Goal: Task Accomplishment & Management: Manage account settings

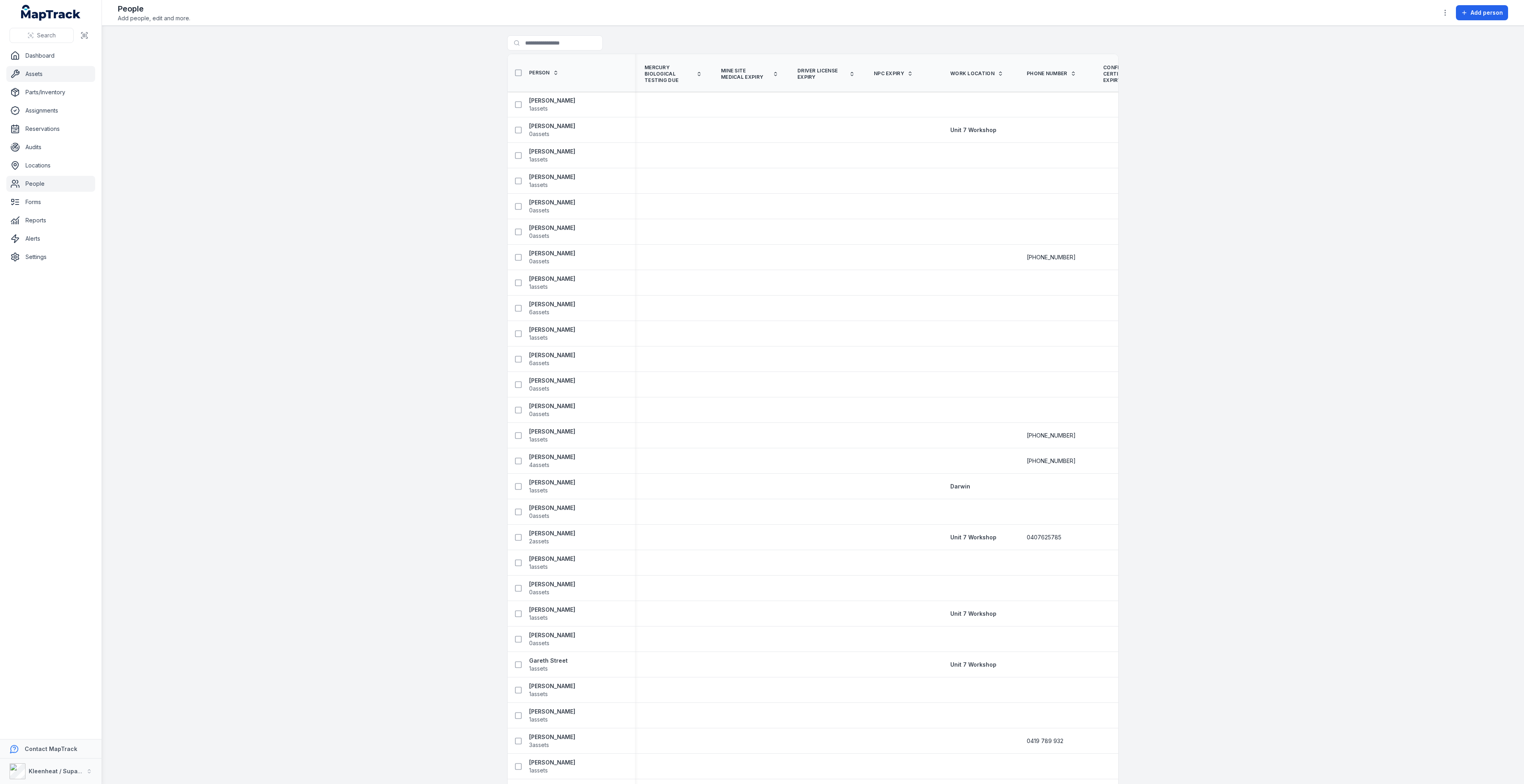
click at [34, 76] on link "Assets" at bounding box center [51, 74] width 89 height 16
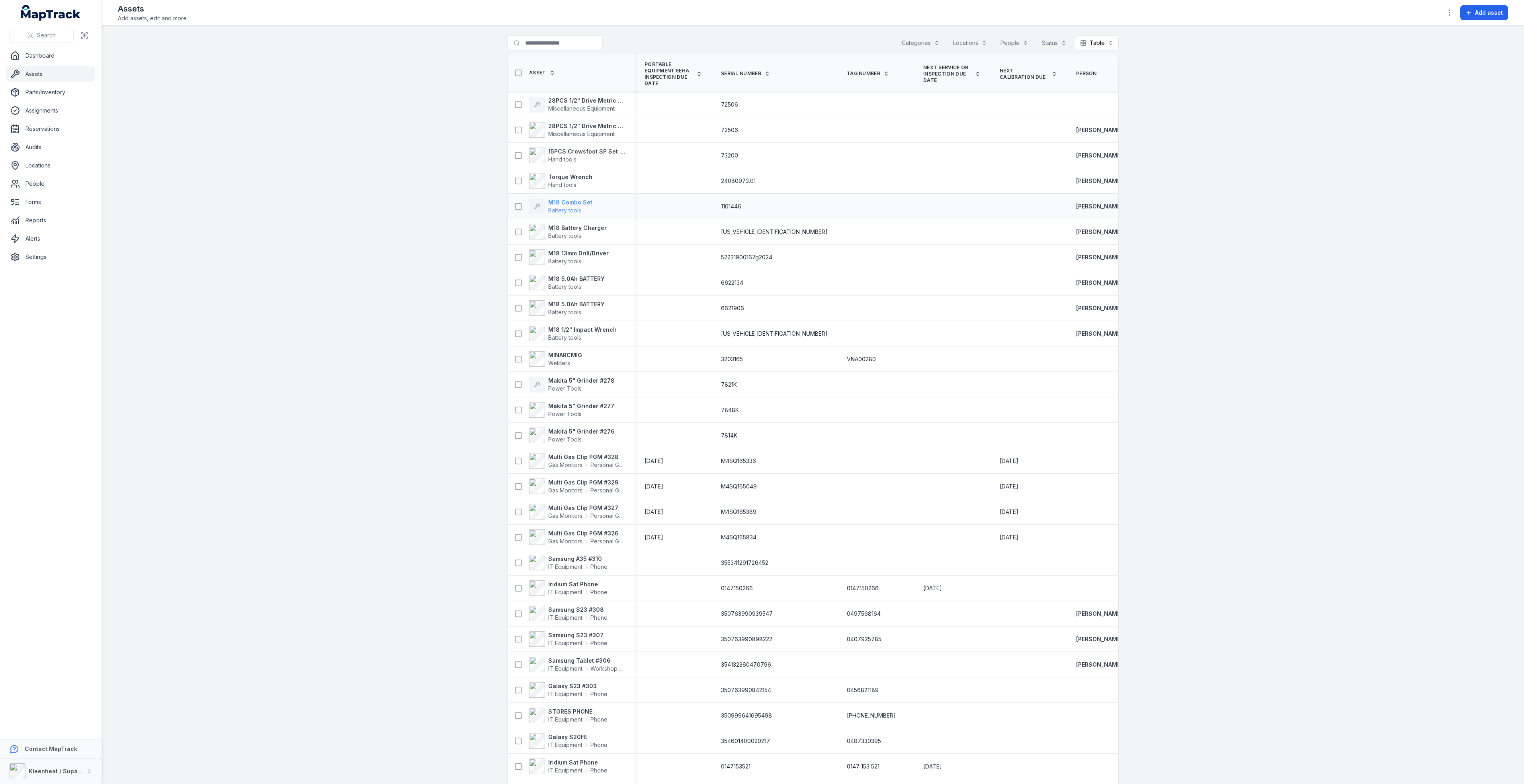
click at [569, 203] on strong "M18 Combo Set" at bounding box center [570, 202] width 44 height 8
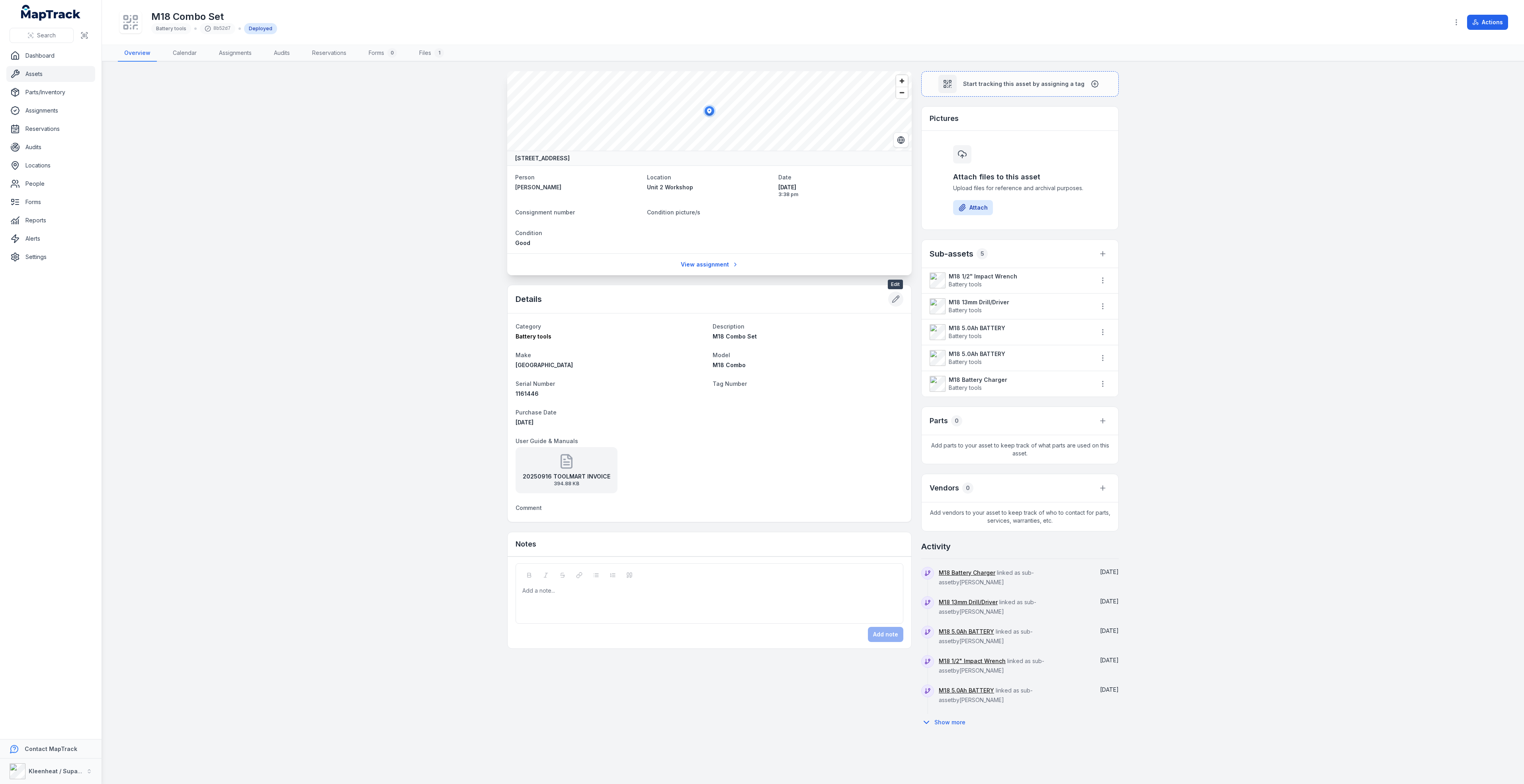
click at [894, 297] on icon at bounding box center [895, 299] width 8 height 8
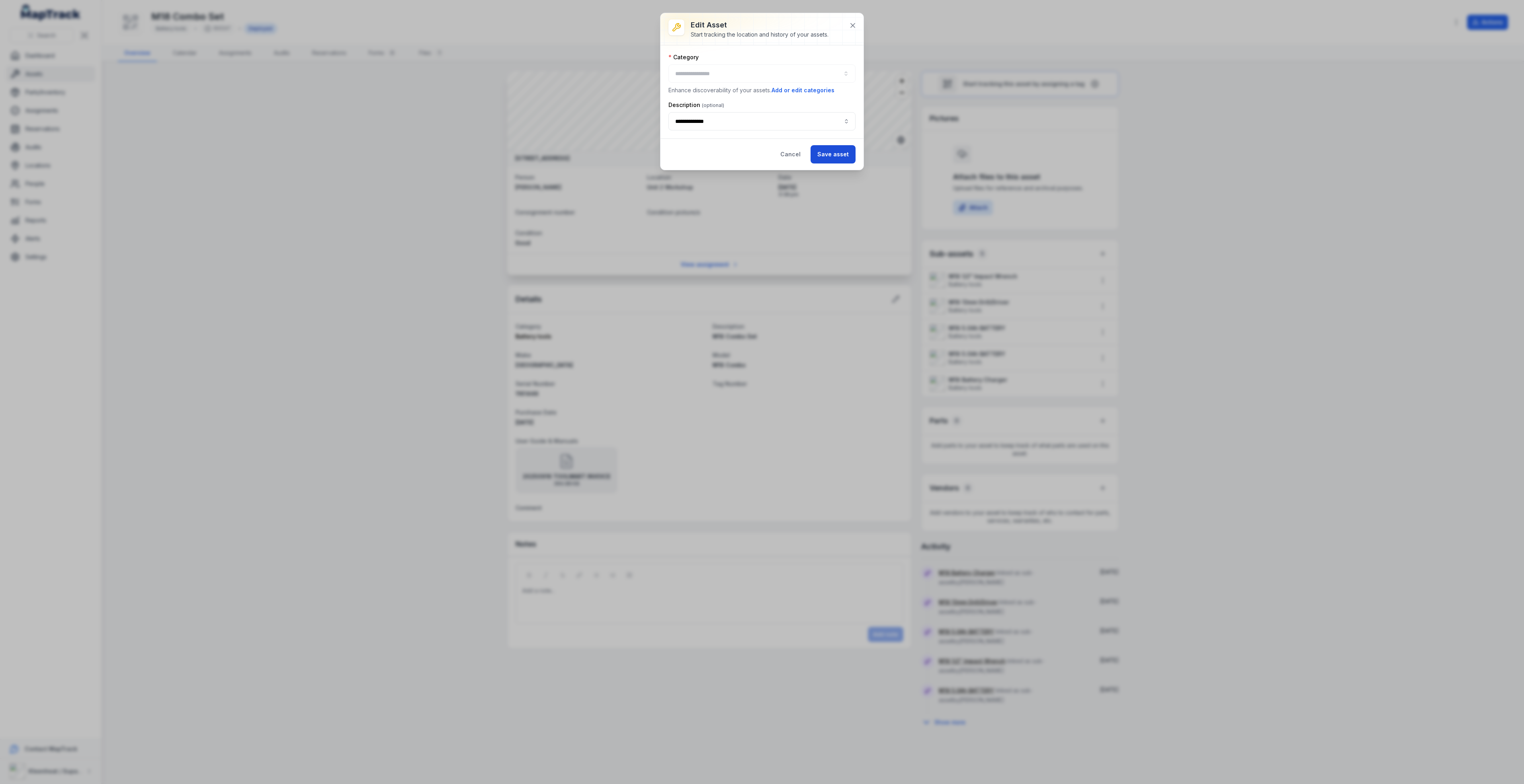
type input "**********"
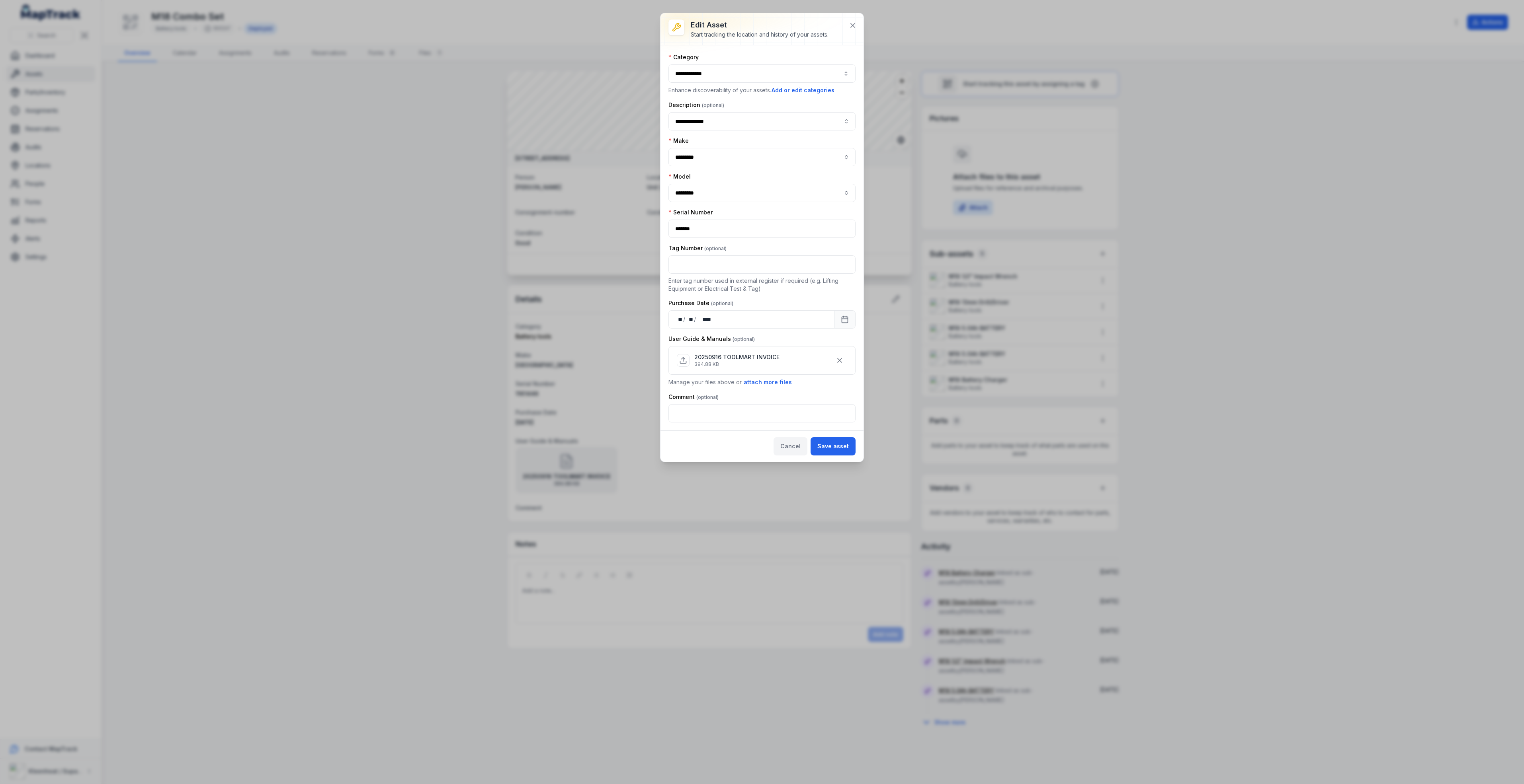
click at [786, 456] on button "Cancel" at bounding box center [790, 446] width 34 height 18
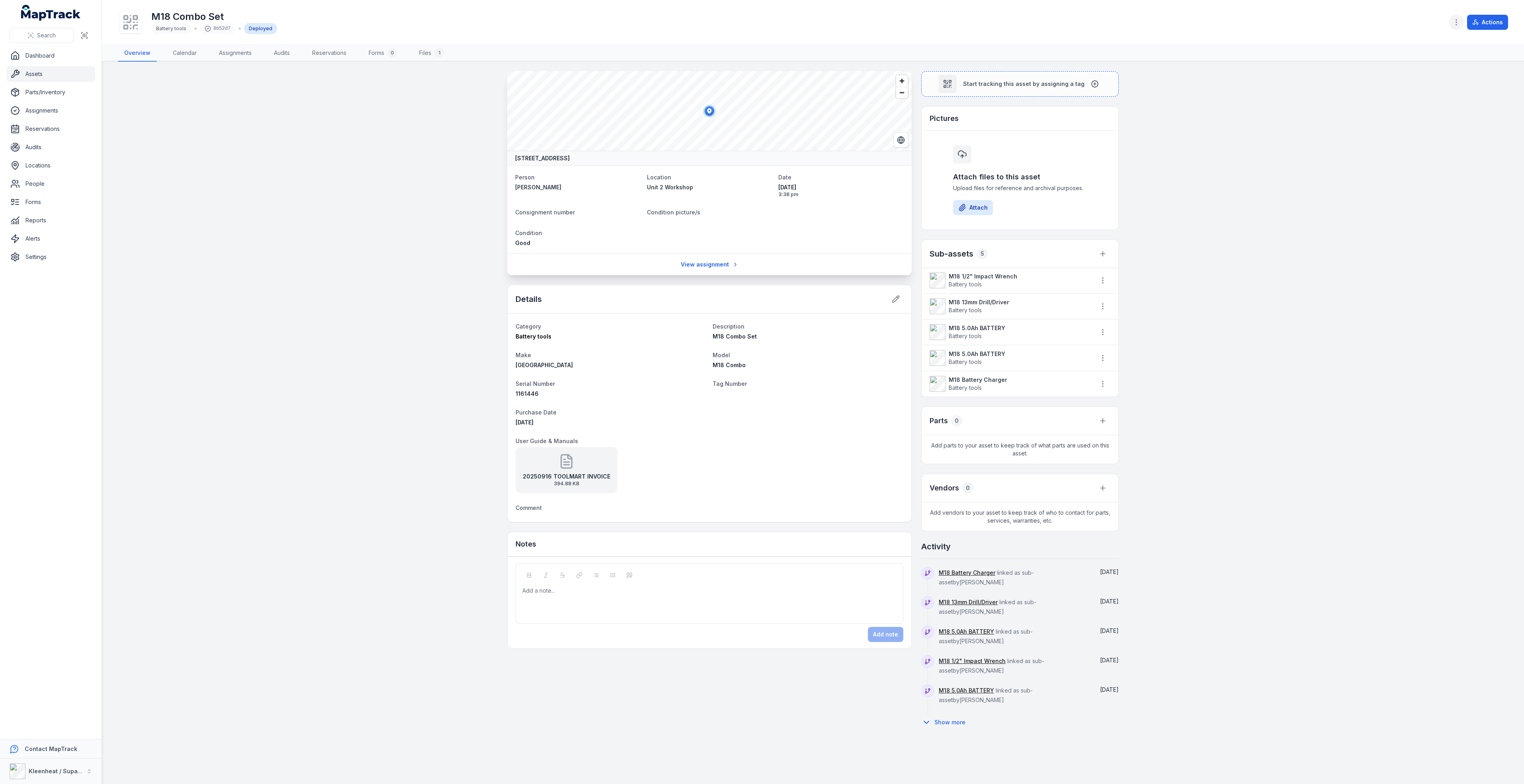
click at [1453, 24] on icon "button" at bounding box center [1456, 22] width 8 height 8
click at [1416, 109] on div "Edit categories" at bounding box center [1416, 108] width 89 height 14
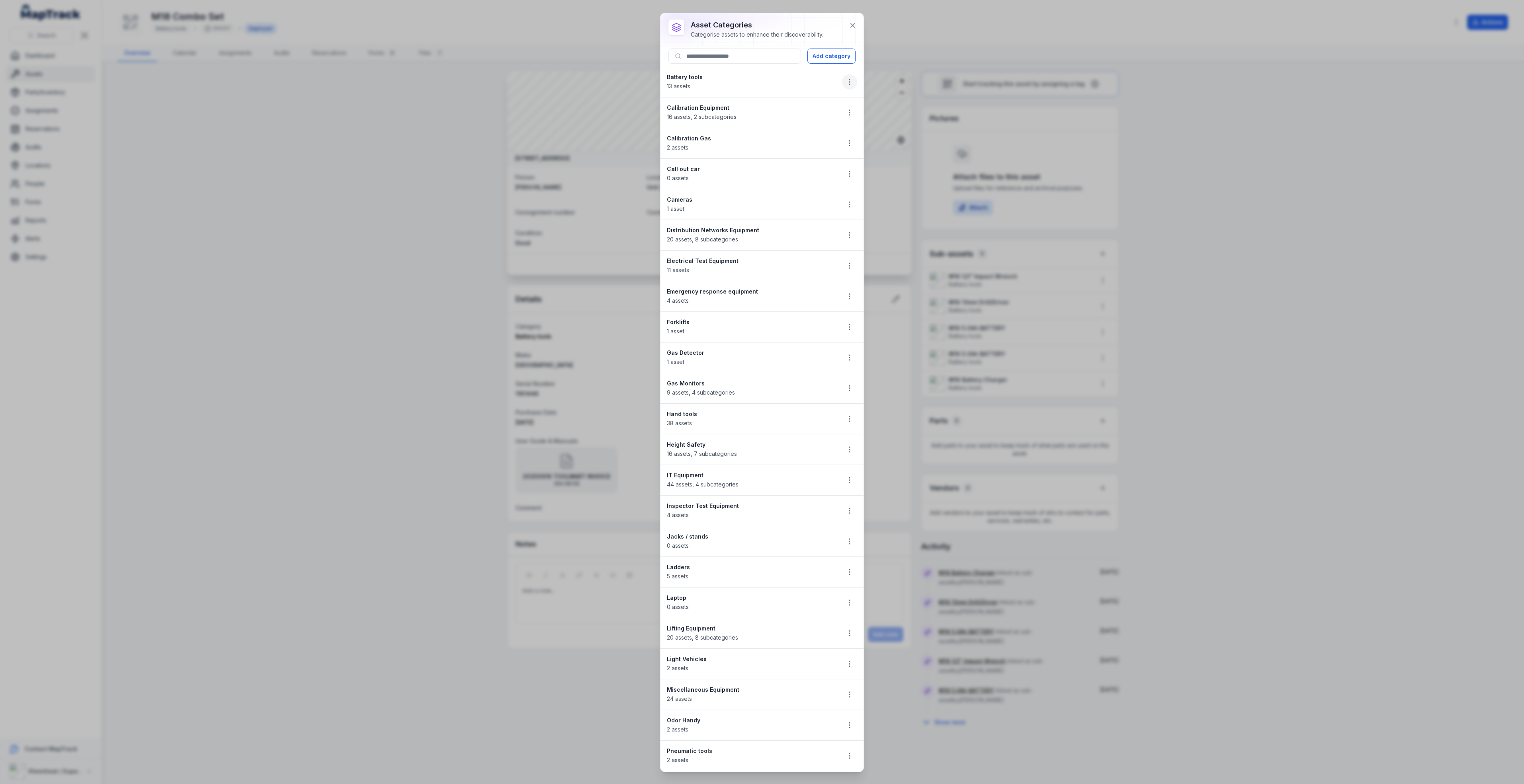
click at [845, 82] on icon "button" at bounding box center [849, 82] width 8 height 8
click at [777, 103] on div "Edit" at bounding box center [800, 104] width 89 height 14
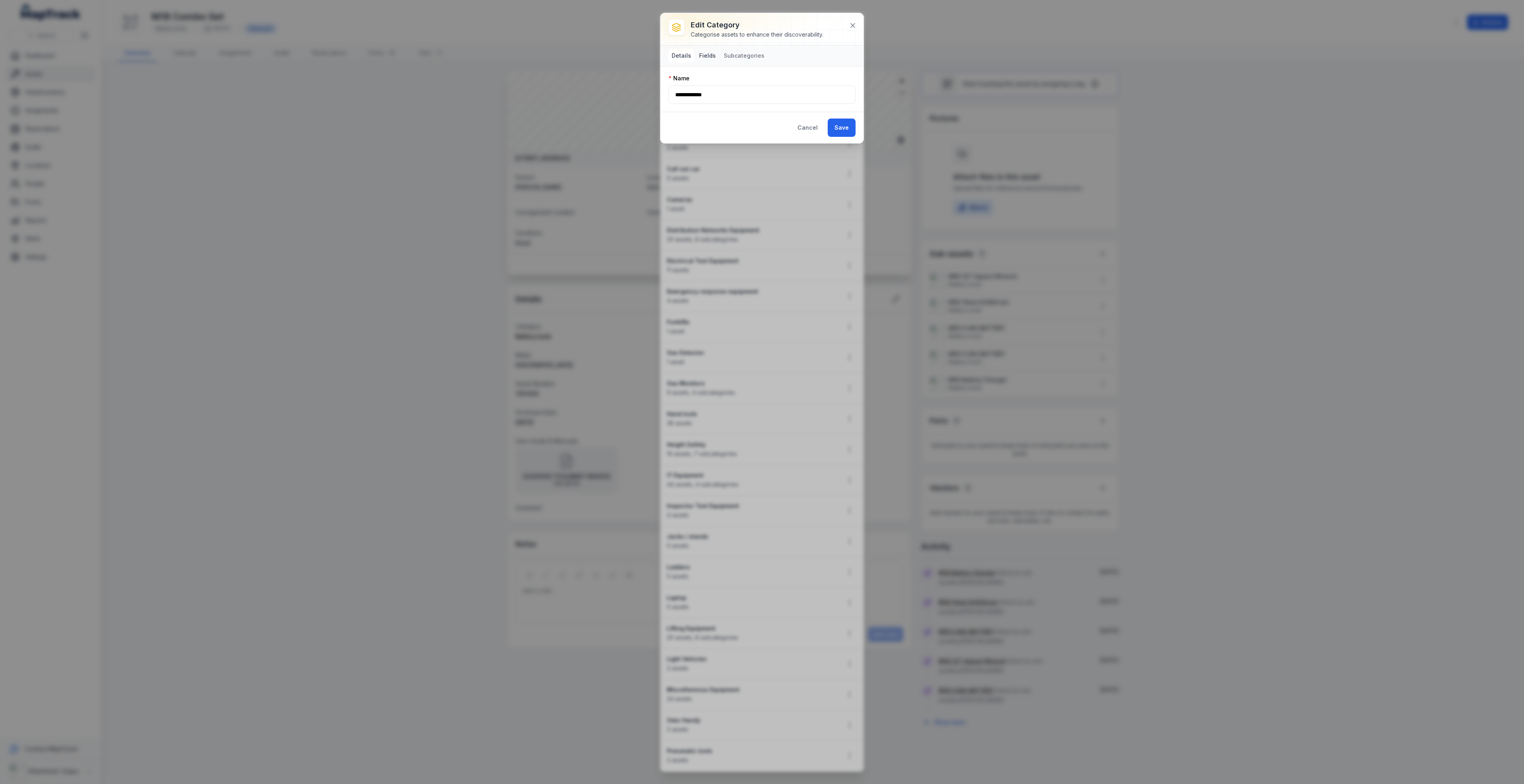
click at [703, 55] on button "Fields" at bounding box center [707, 56] width 23 height 14
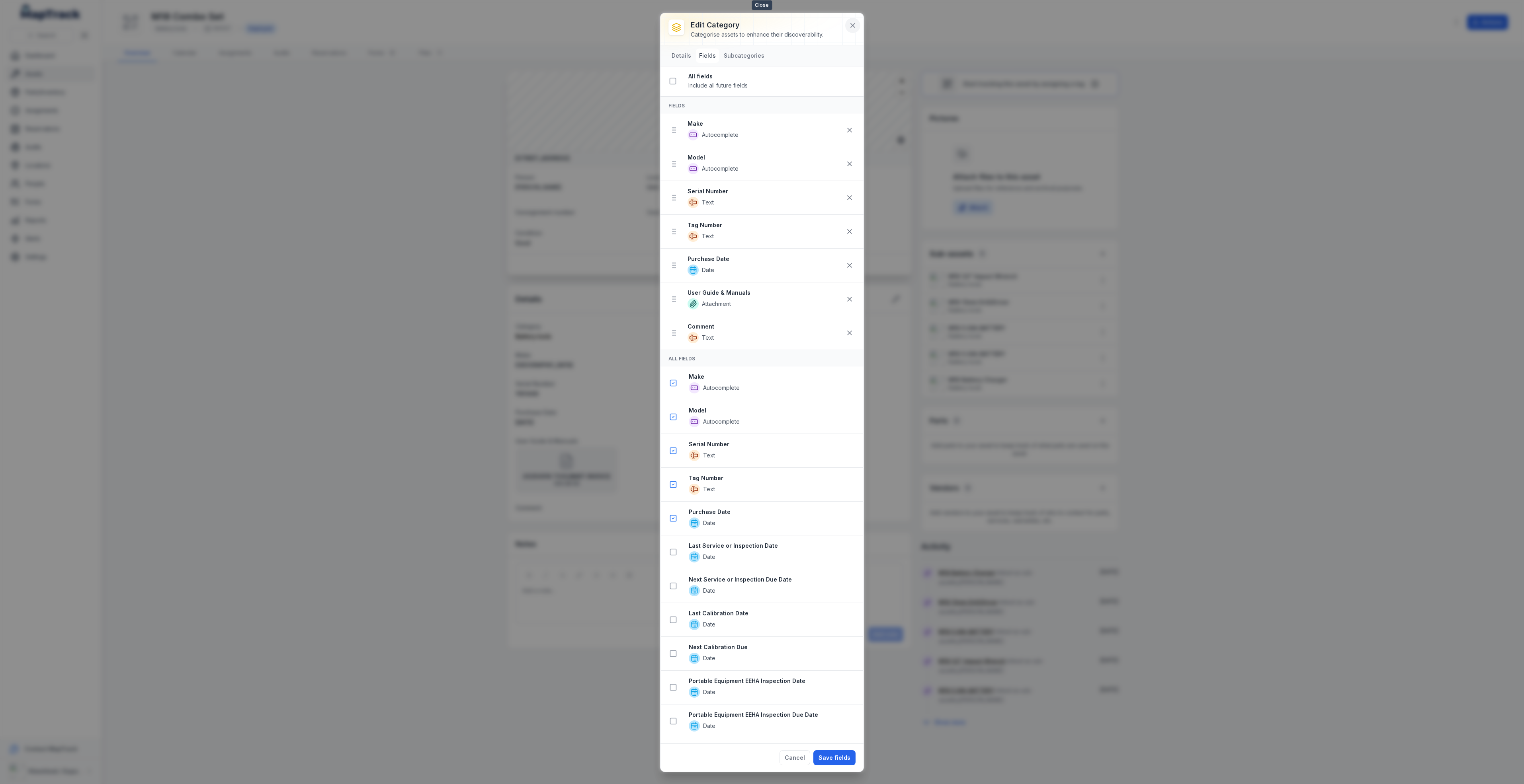
click at [851, 19] on button at bounding box center [853, 25] width 15 height 15
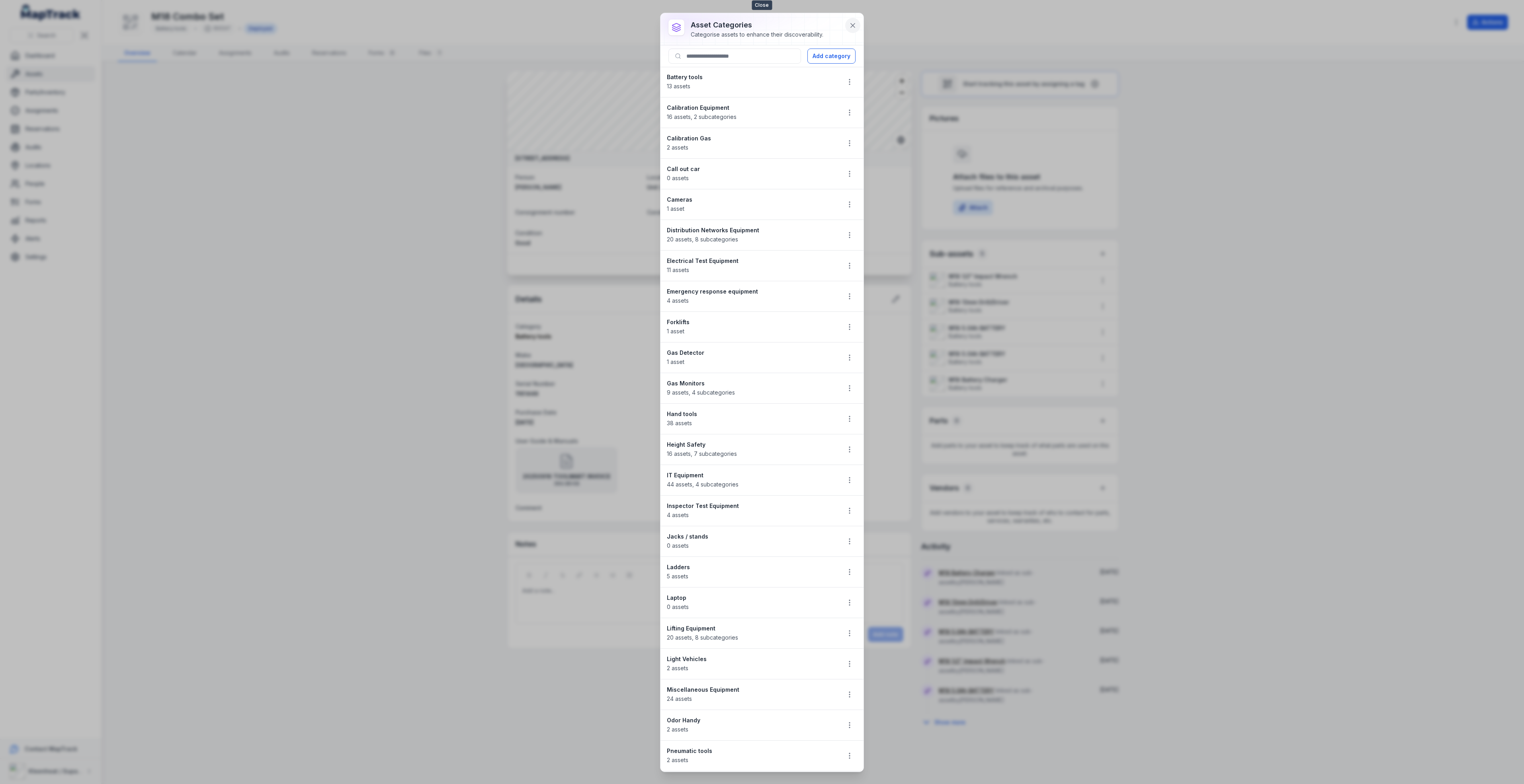
click at [847, 26] on button at bounding box center [853, 25] width 15 height 15
